Goal: Find specific page/section: Find specific page/section

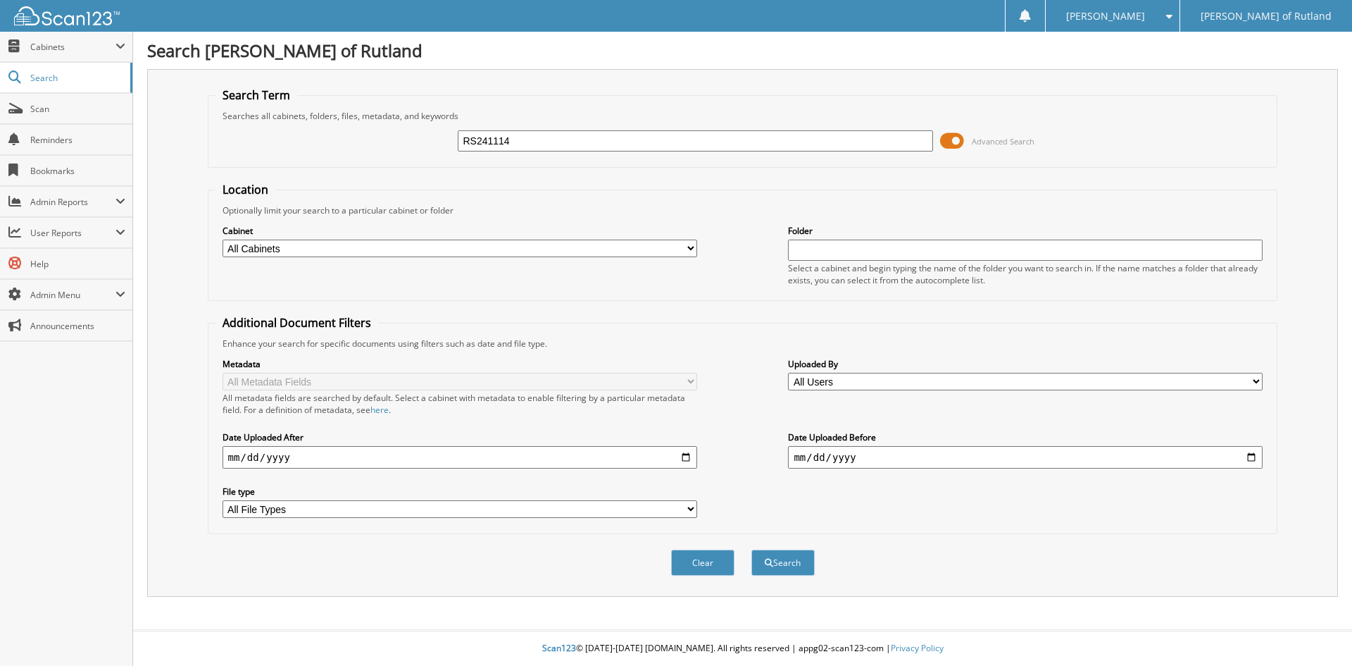
type input "RS241114"
click at [752, 549] on button "Search" at bounding box center [783, 562] width 63 height 26
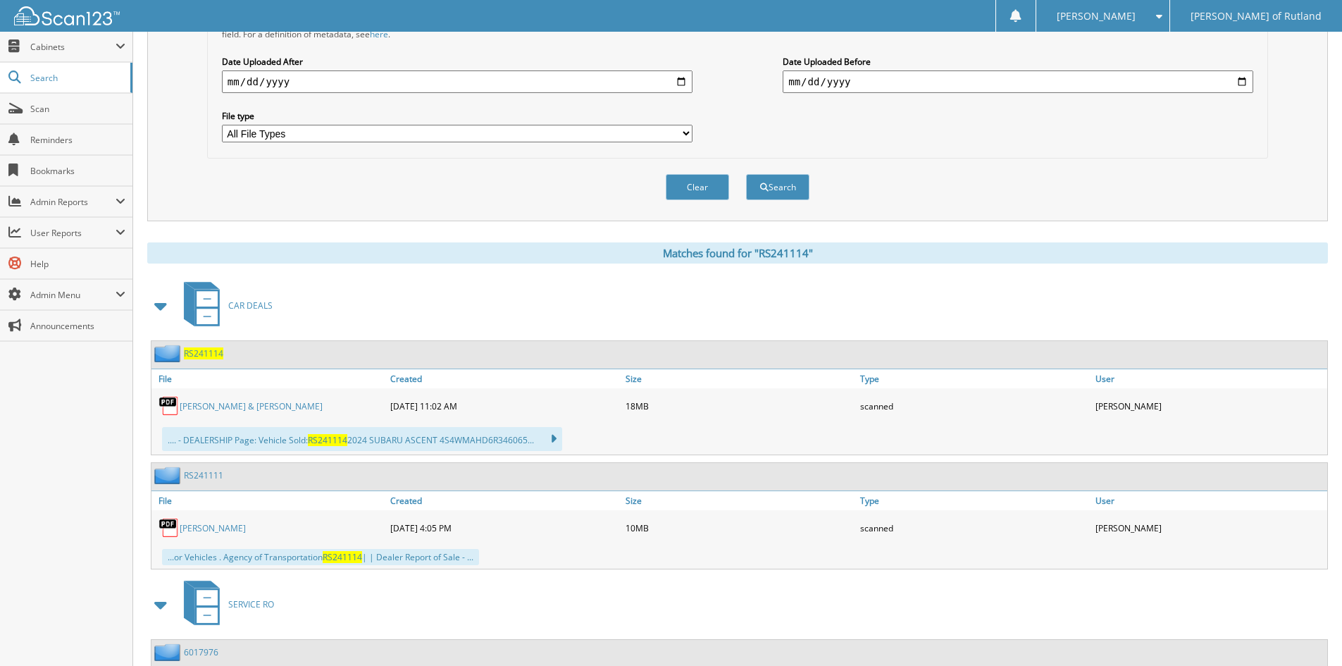
scroll to position [423, 0]
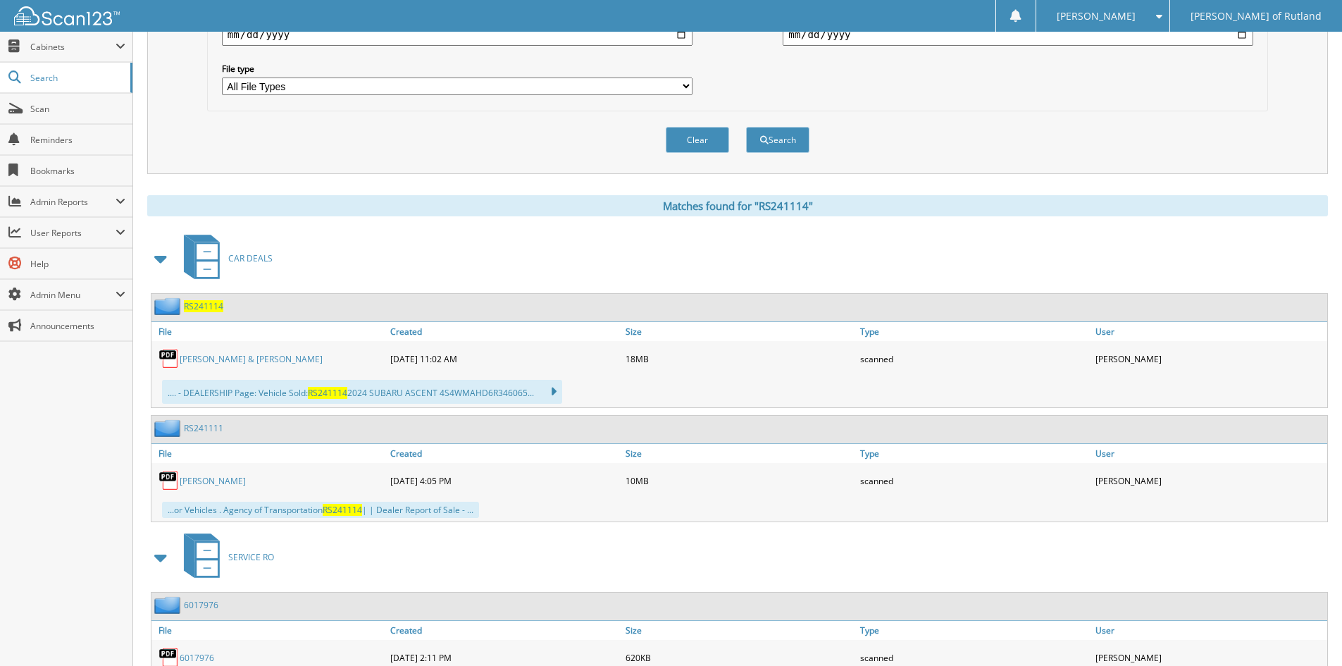
click at [212, 309] on span "RS241114" at bounding box center [203, 306] width 39 height 12
